Goal: Task Accomplishment & Management: Complete application form

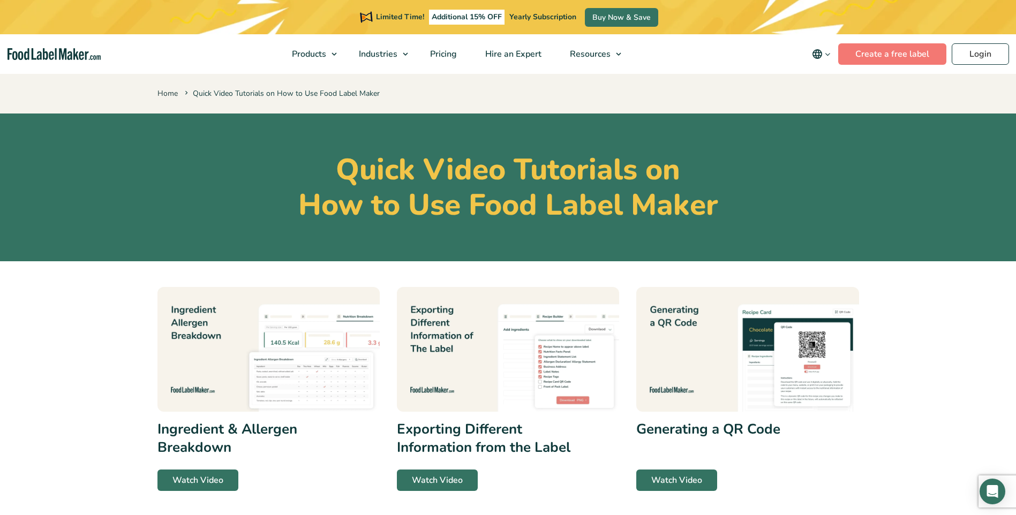
click at [831, 56] on icon "main navigation" at bounding box center [828, 54] width 8 height 8
click at [831, 55] on icon "main navigation" at bounding box center [828, 54] width 8 height 8
click at [980, 60] on link "Login" at bounding box center [980, 53] width 57 height 21
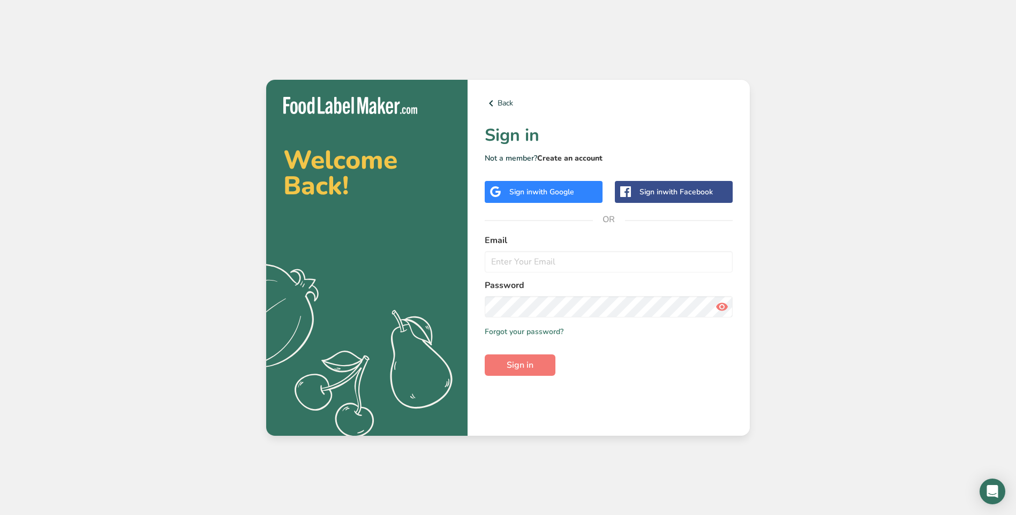
click at [579, 159] on link "Create an account" at bounding box center [569, 158] width 65 height 10
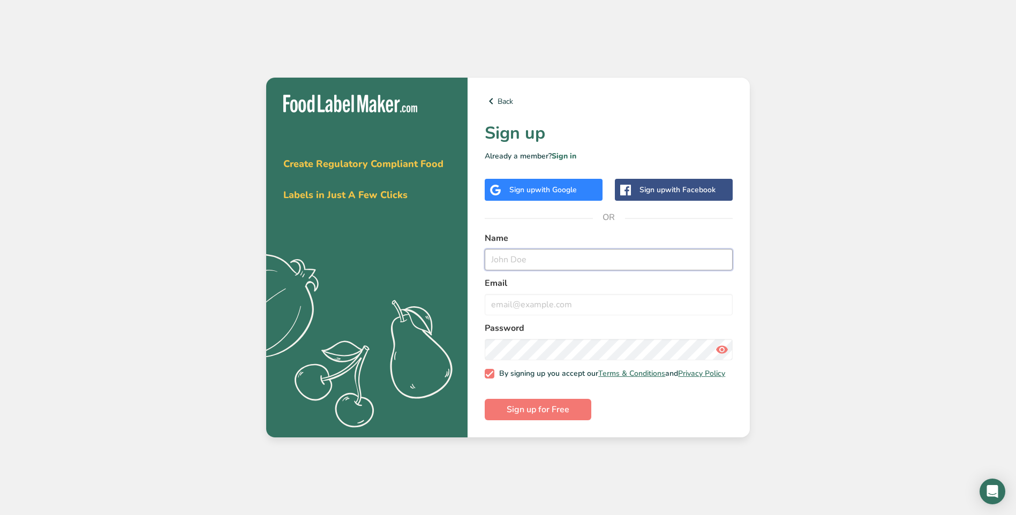
click at [531, 257] on input "text" at bounding box center [609, 259] width 248 height 21
type input "[PERSON_NAME]"
click at [607, 302] on input "email" at bounding box center [609, 304] width 248 height 21
type input "[PERSON_NAME][EMAIL_ADDRESS][DOMAIN_NAME]"
click at [720, 346] on icon at bounding box center [722, 349] width 13 height 19
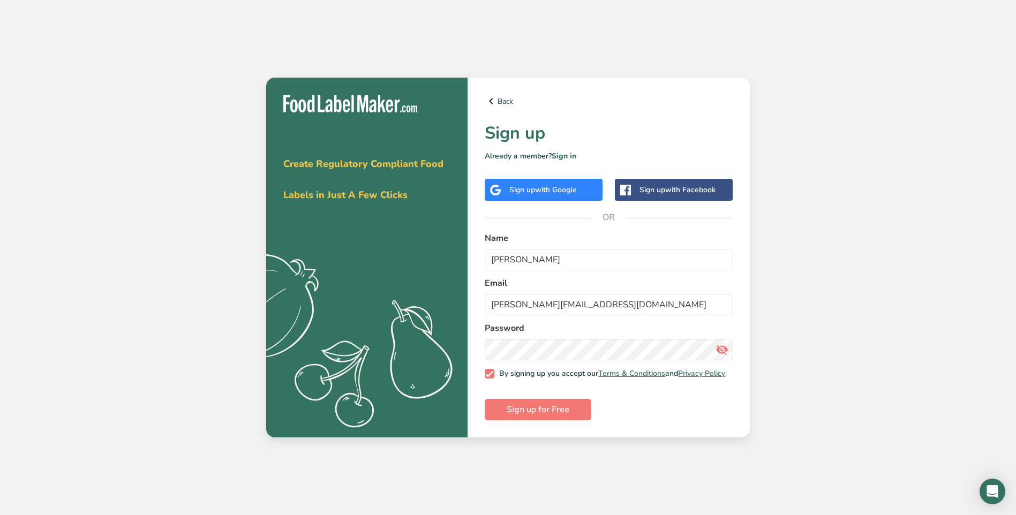
click at [720, 346] on icon at bounding box center [722, 349] width 13 height 19
click at [520, 413] on span "Sign up for Free" at bounding box center [538, 409] width 63 height 13
click at [522, 415] on span "Sign up for Free" at bounding box center [538, 409] width 63 height 13
click at [581, 412] on button "Sign up for Free" at bounding box center [538, 409] width 107 height 21
drag, startPoint x: 515, startPoint y: 411, endPoint x: 527, endPoint y: 409, distance: 11.9
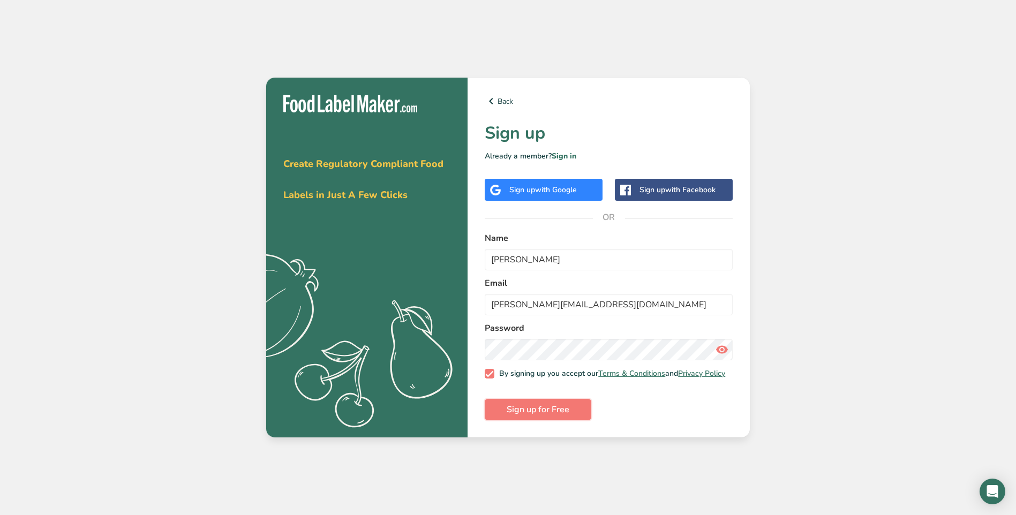
click at [515, 411] on span "Sign up for Free" at bounding box center [538, 409] width 63 height 13
click at [539, 409] on span "Sign up for Free" at bounding box center [538, 409] width 63 height 13
click at [508, 97] on link "Back" at bounding box center [609, 101] width 248 height 13
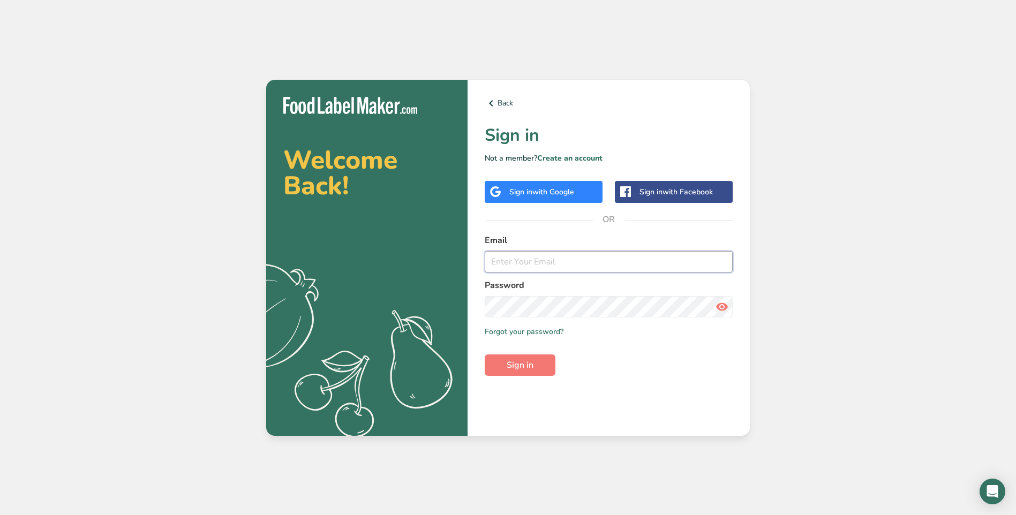
click at [550, 260] on input "email" at bounding box center [609, 261] width 248 height 21
type input "[PERSON_NAME][EMAIL_ADDRESS][DOMAIN_NAME]"
click at [725, 306] on icon at bounding box center [722, 306] width 13 height 19
click at [514, 368] on span "Sign in" at bounding box center [520, 365] width 27 height 13
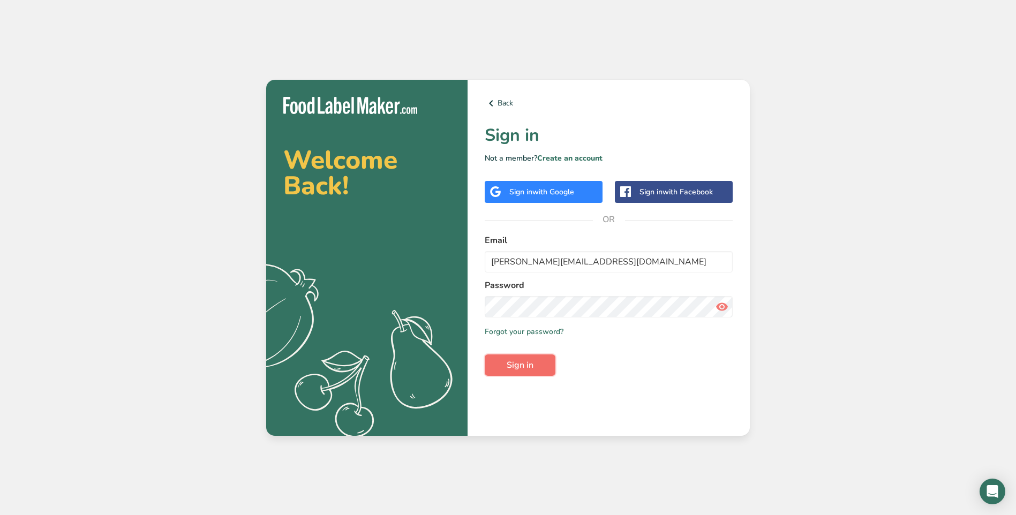
click at [536, 368] on button "Sign in" at bounding box center [520, 365] width 71 height 21
click at [537, 368] on button "Sign in" at bounding box center [520, 365] width 71 height 21
click at [540, 327] on link "Forgot your password?" at bounding box center [524, 331] width 79 height 11
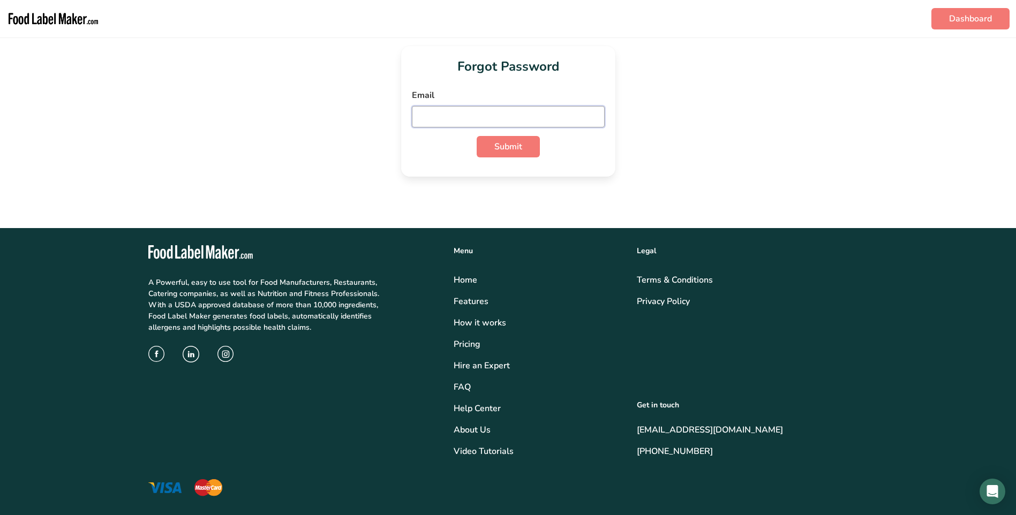
click at [552, 117] on input "email" at bounding box center [508, 116] width 193 height 21
type input "[PERSON_NAME][EMAIL_ADDRESS][DOMAIN_NAME]"
click at [489, 142] on button "Submit" at bounding box center [508, 146] width 63 height 21
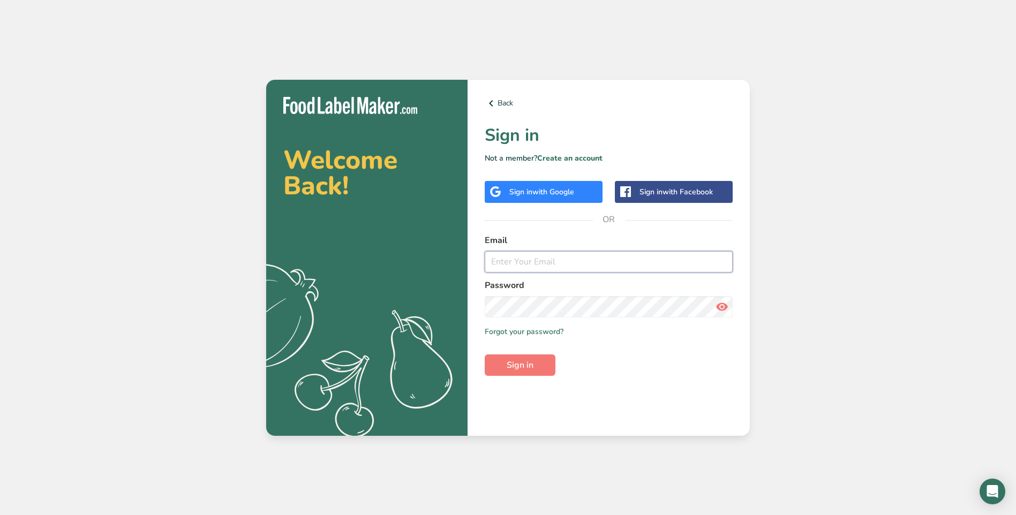
click at [584, 262] on input "email" at bounding box center [609, 261] width 248 height 21
type input "[PERSON_NAME][EMAIL_ADDRESS][DOMAIN_NAME]"
click at [525, 367] on span "Sign in" at bounding box center [520, 365] width 27 height 13
click at [722, 303] on icon at bounding box center [722, 306] width 13 height 19
click at [524, 370] on span "Sign in" at bounding box center [520, 365] width 27 height 13
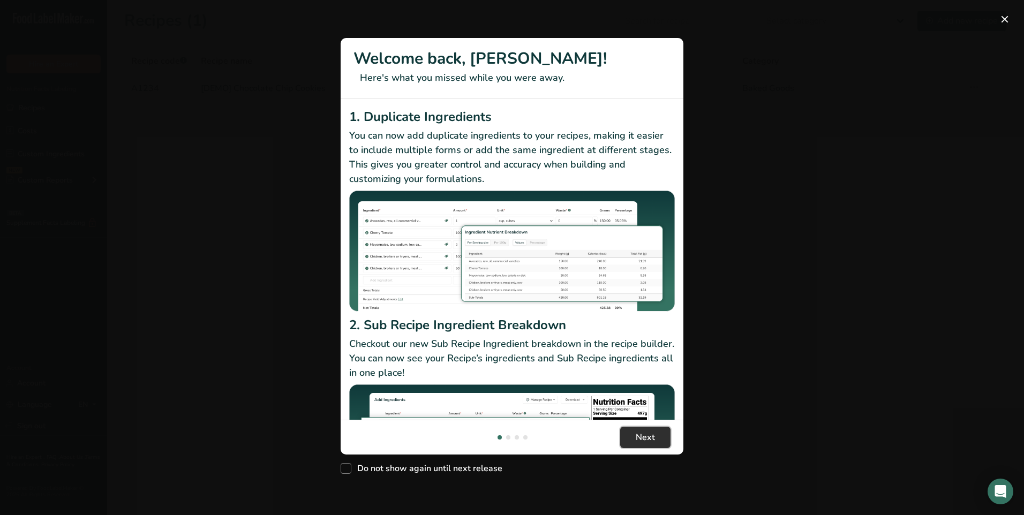
click at [650, 435] on span "Next" at bounding box center [645, 437] width 19 height 13
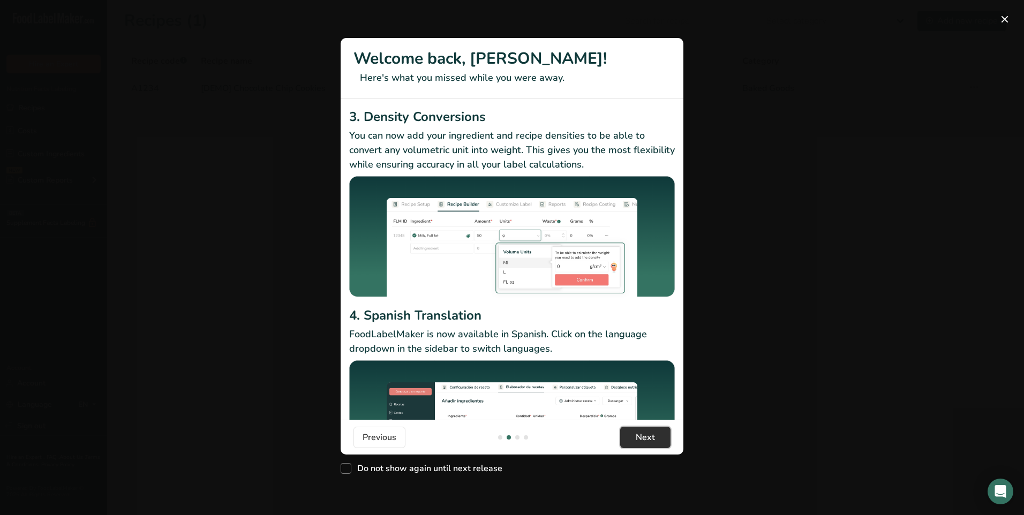
click at [650, 435] on span "Next" at bounding box center [645, 437] width 19 height 13
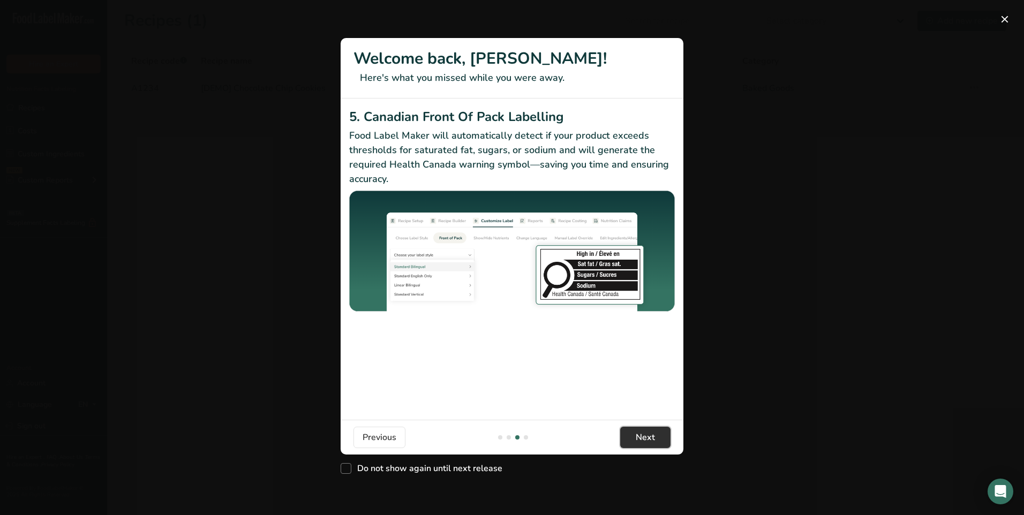
click at [650, 435] on span "Next" at bounding box center [645, 437] width 19 height 13
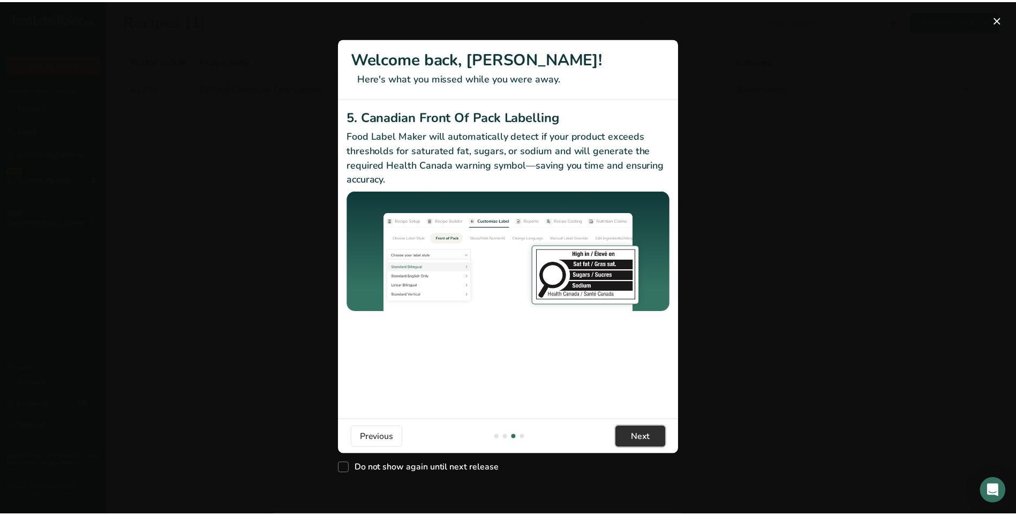
scroll to position [0, 1029]
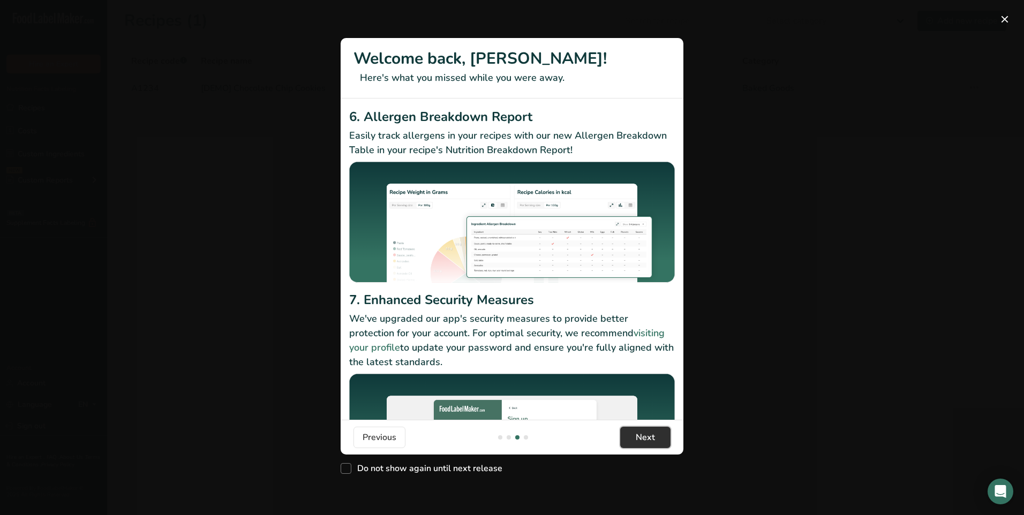
click at [650, 435] on span "Next" at bounding box center [645, 437] width 19 height 13
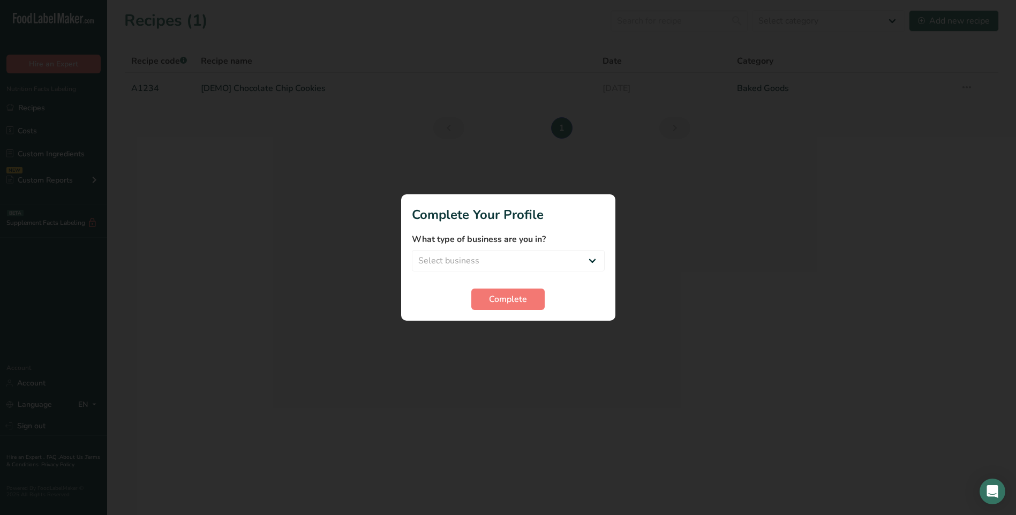
click at [650, 435] on button "Got it!" at bounding box center [648, 446] width 54 height 22
click at [500, 295] on span "Complete" at bounding box center [508, 299] width 38 height 13
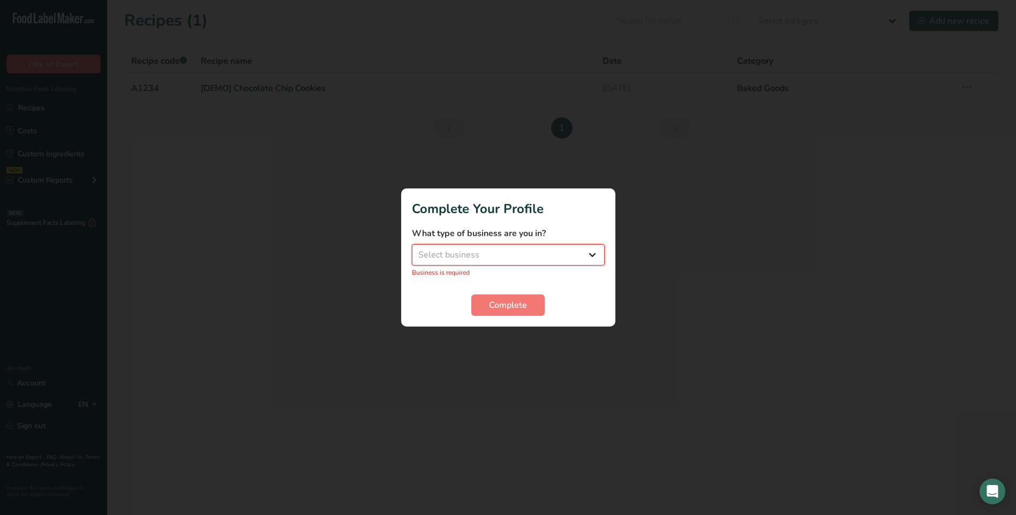
click at [540, 250] on select "Select business Packaged Food Manufacturer Restaurant & Cafe Bakery Meal Plans …" at bounding box center [508, 254] width 193 height 21
select select "1"
click at [412, 250] on select "Select business Packaged Food Manufacturer Restaurant & Cafe Bakery Meal Plans …" at bounding box center [508, 254] width 193 height 21
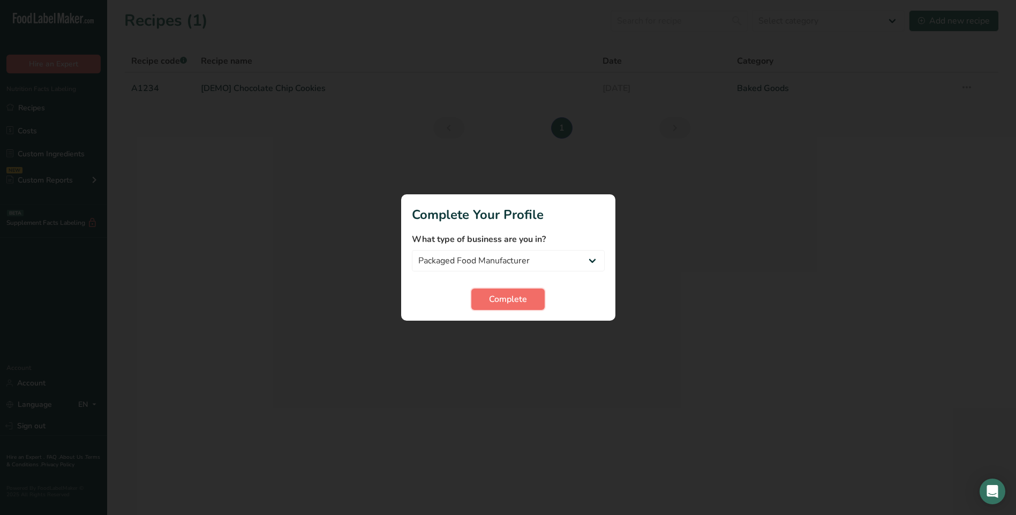
click at [521, 296] on span "Complete" at bounding box center [508, 299] width 38 height 13
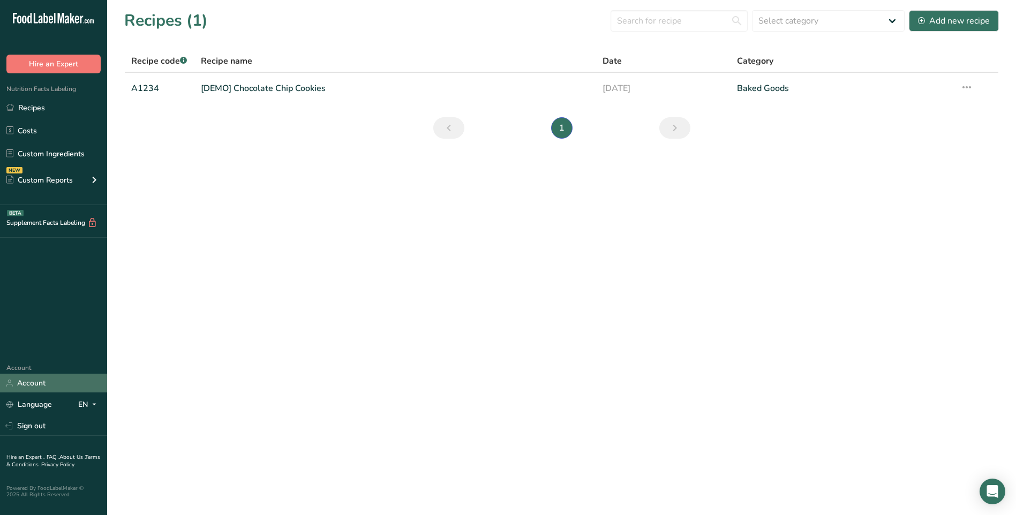
click at [49, 385] on link "Account" at bounding box center [53, 383] width 107 height 19
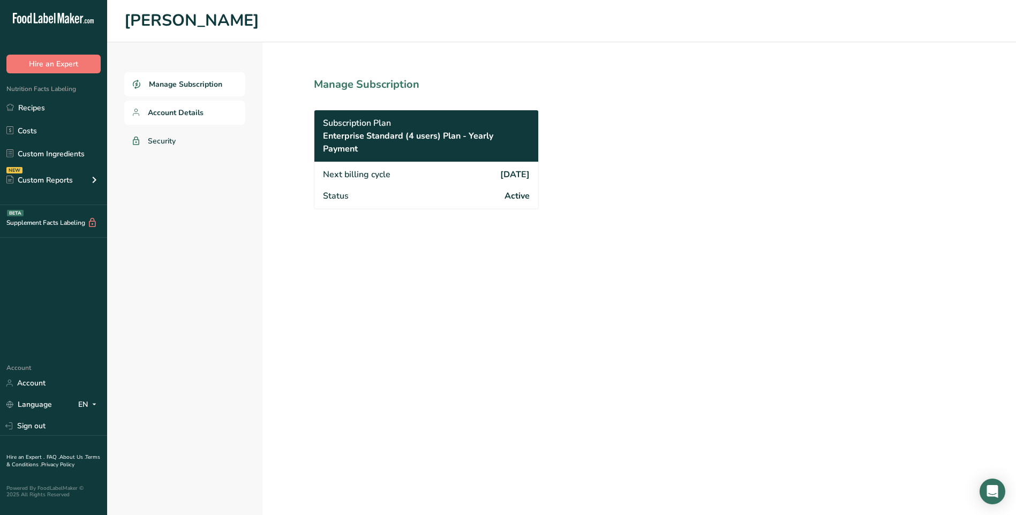
click at [194, 118] on span "Account Details" at bounding box center [176, 112] width 56 height 11
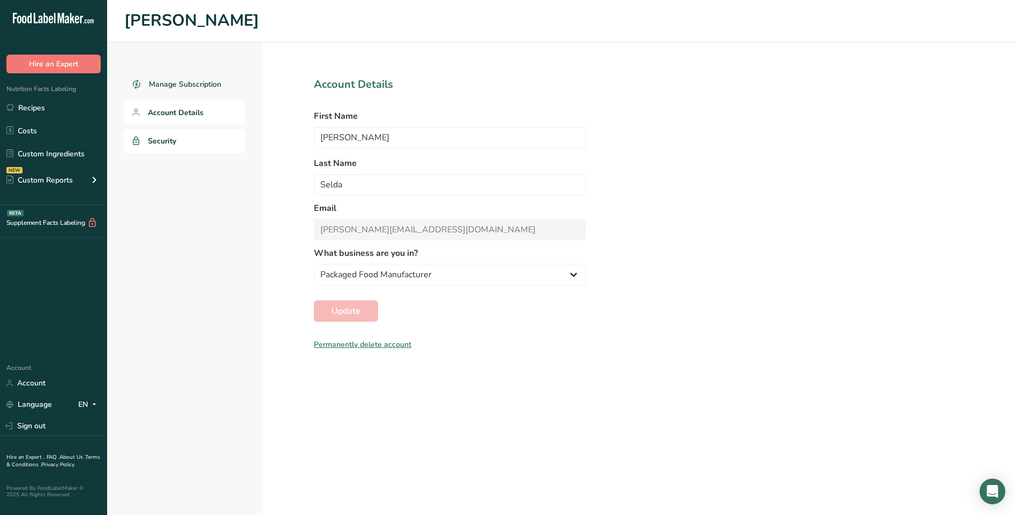
click at [190, 135] on link "Security" at bounding box center [184, 141] width 121 height 24
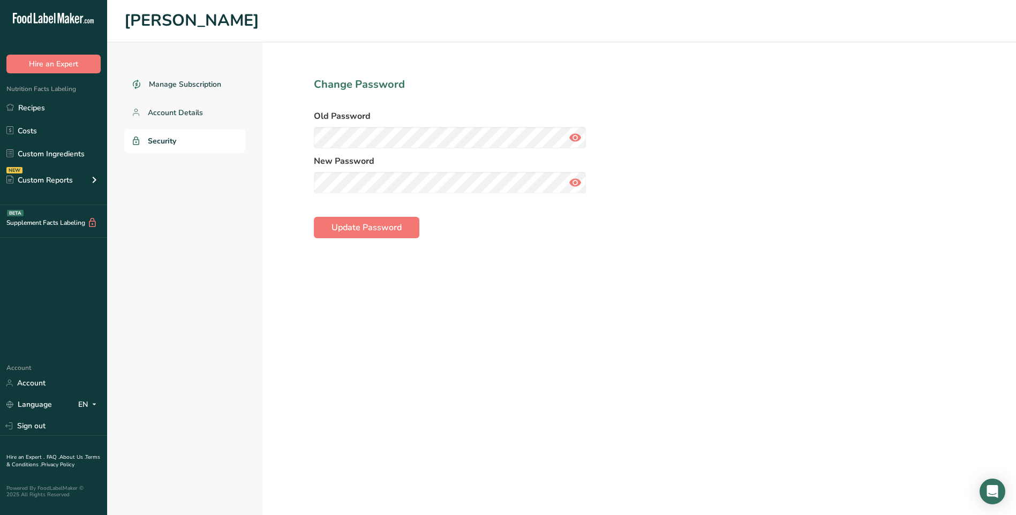
click at [572, 136] on icon at bounding box center [575, 137] width 13 height 19
click at [580, 183] on icon at bounding box center [575, 182] width 13 height 19
click at [382, 231] on span "Update Password" at bounding box center [367, 227] width 70 height 13
click at [35, 103] on link "Recipes" at bounding box center [53, 107] width 107 height 20
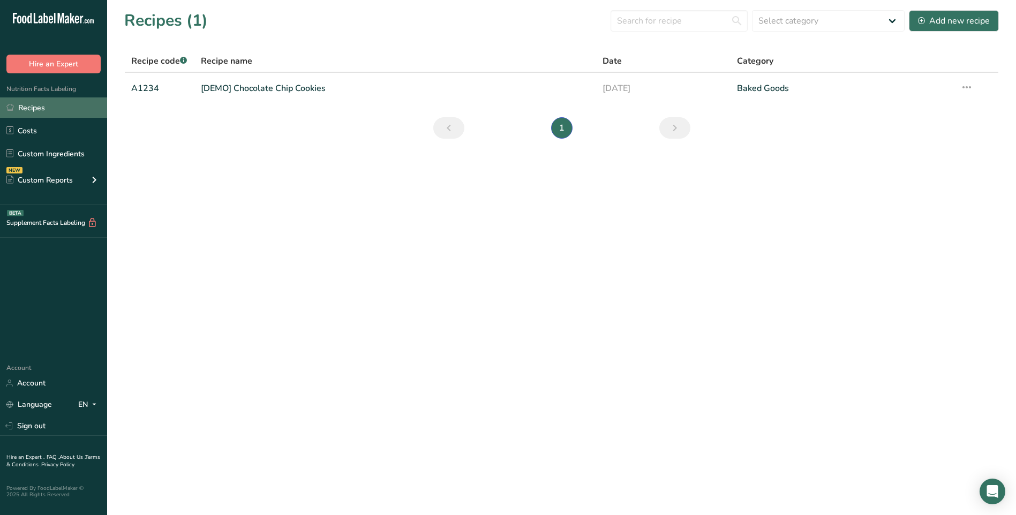
click at [45, 108] on link "Recipes" at bounding box center [53, 107] width 107 height 20
click at [959, 18] on div "Add new recipe" at bounding box center [954, 20] width 72 height 13
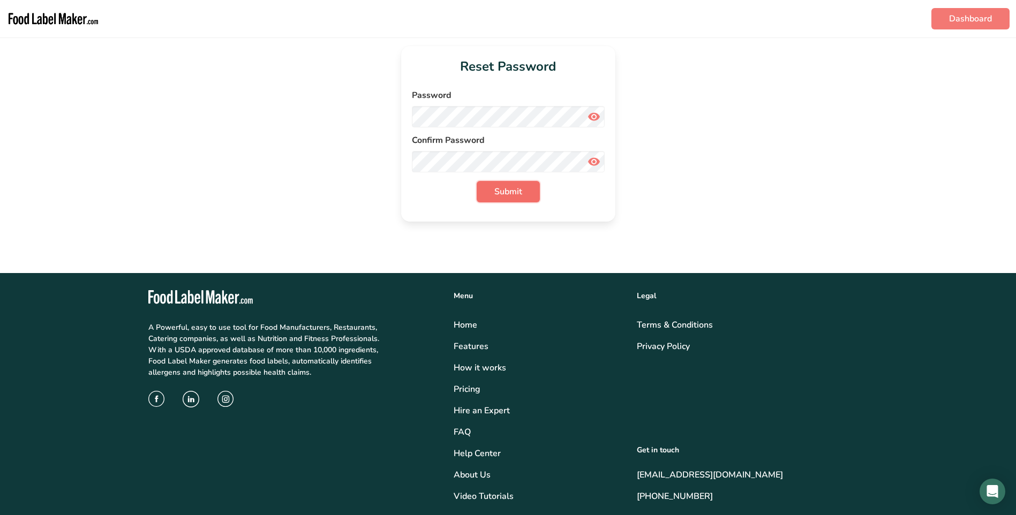
click at [523, 197] on button "Submit" at bounding box center [508, 191] width 63 height 21
click at [734, 163] on div "Reset Password Password Confirm Password Submit" at bounding box center [508, 134] width 982 height 176
